Goal: Information Seeking & Learning: Learn about a topic

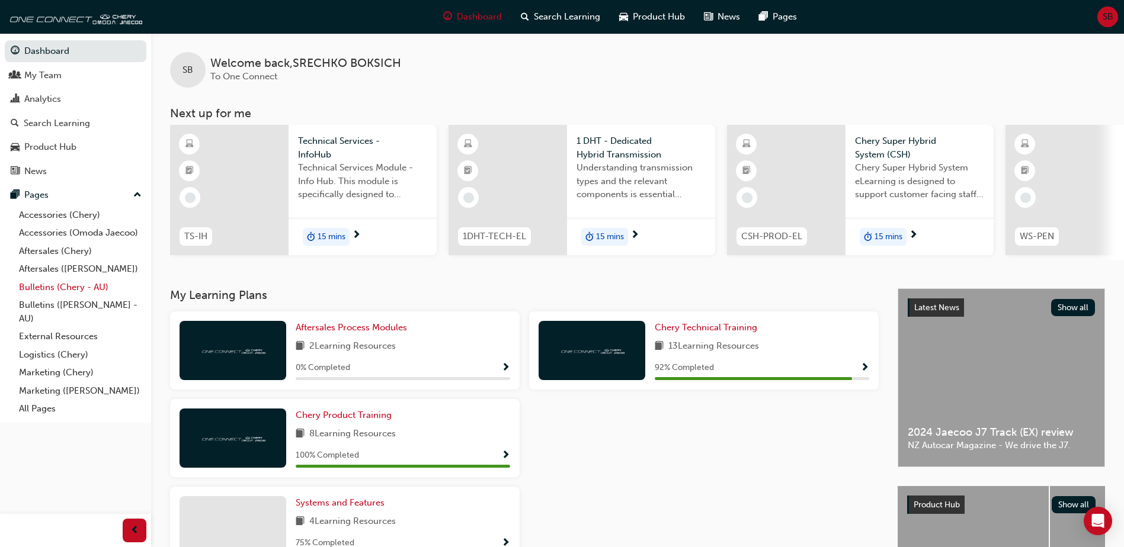
click at [62, 287] on link "Bulletins (Chery - AU)" at bounding box center [80, 287] width 132 height 18
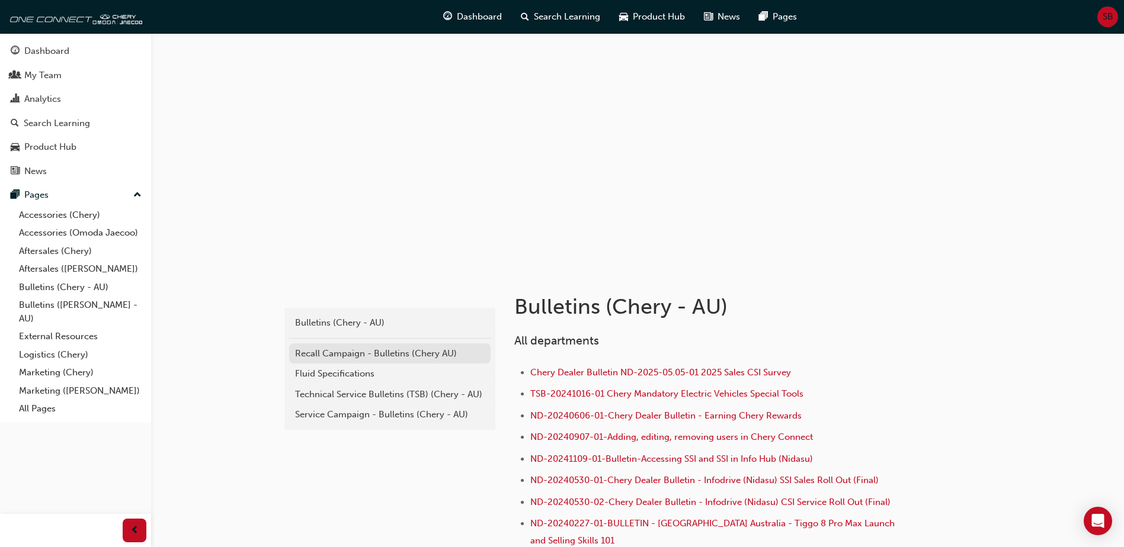
click at [353, 354] on div "Recall Campaign - Bulletins (Chery AU)" at bounding box center [390, 354] width 190 height 14
click at [360, 395] on div "Technical Service Bulletins (TSB) (Chery - AU)" at bounding box center [390, 395] width 190 height 14
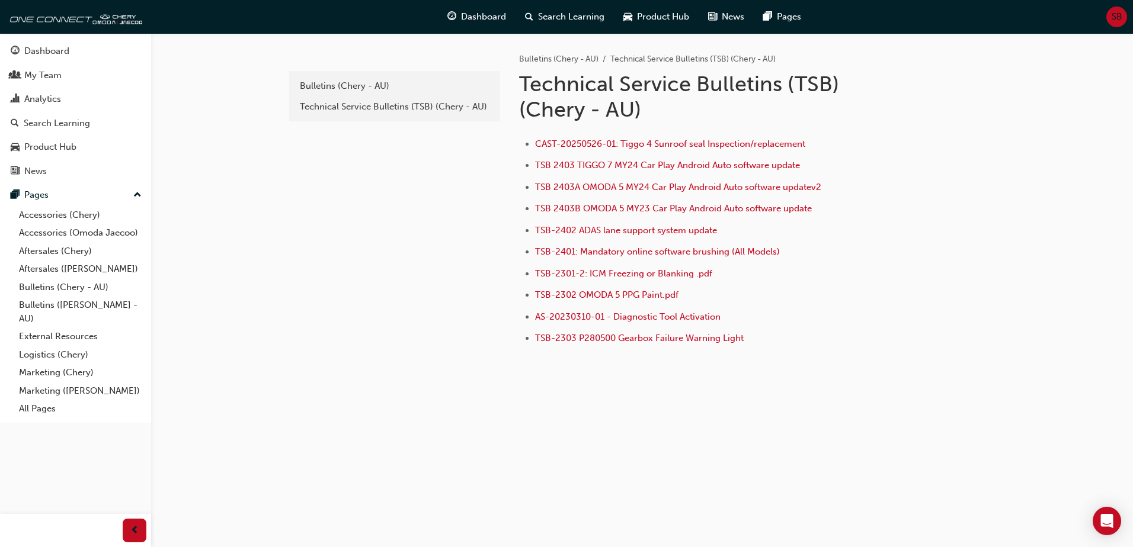
click at [468, 223] on div "e820a42a-f55a-48b1-8359-4e82164139b7 Bulletins (Chery - AU) Technical Service B…" at bounding box center [393, 214] width 213 height 362
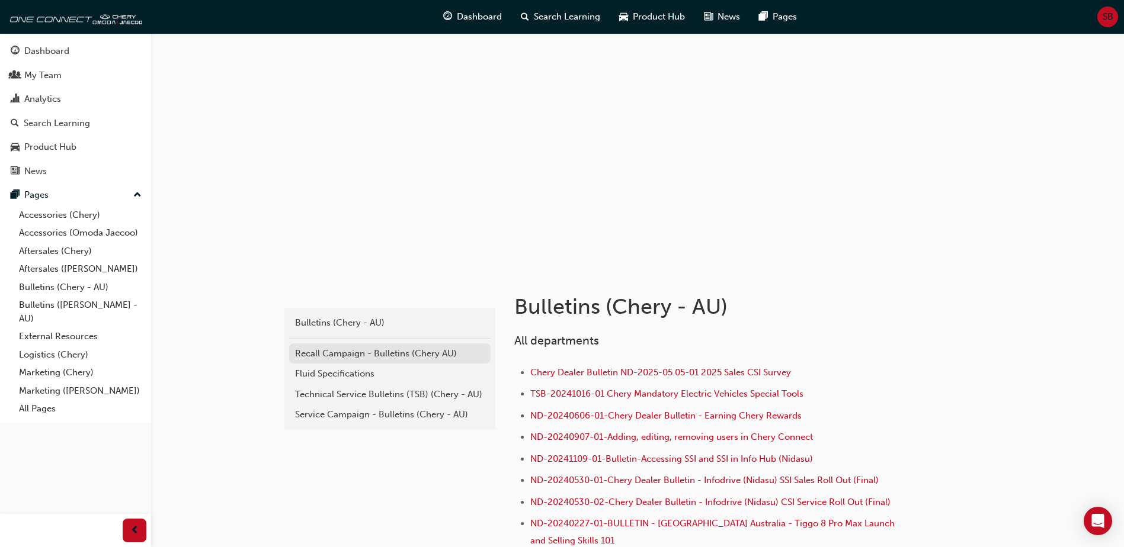
click at [350, 354] on div "Recall Campaign - Bulletins (Chery AU)" at bounding box center [390, 354] width 190 height 14
click at [353, 393] on div "Technical Service Bulletins (TSB) (Chery - AU)" at bounding box center [390, 395] width 190 height 14
click at [336, 412] on div "Service Campaign - Bulletins (Chery - AU)" at bounding box center [390, 415] width 190 height 14
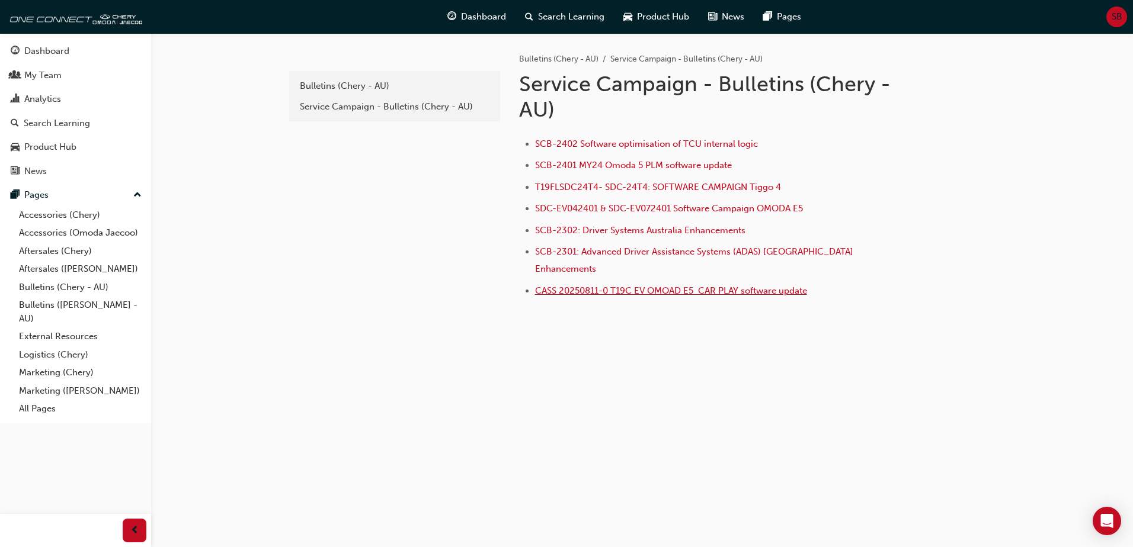
click at [569, 286] on span "CASS 20250811-0 T19C EV OMOAD E5 CAR PLAY software update" at bounding box center [671, 291] width 272 height 11
